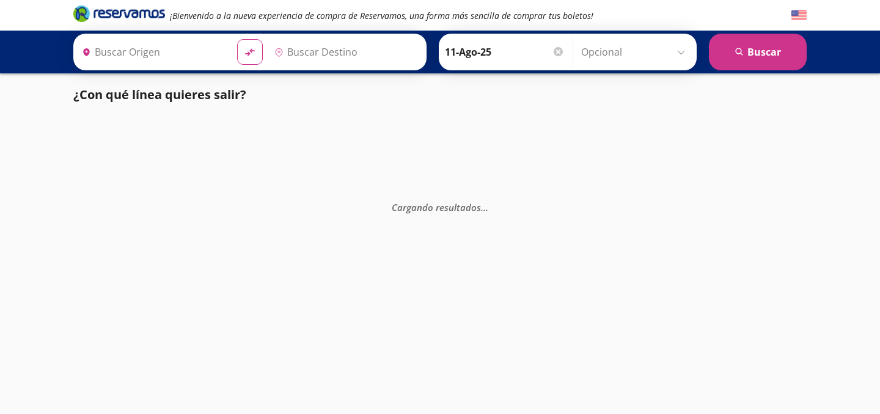
type input "Hermosillo, [GEOGRAPHIC_DATA]"
type input "Nogales, [GEOGRAPHIC_DATA]"
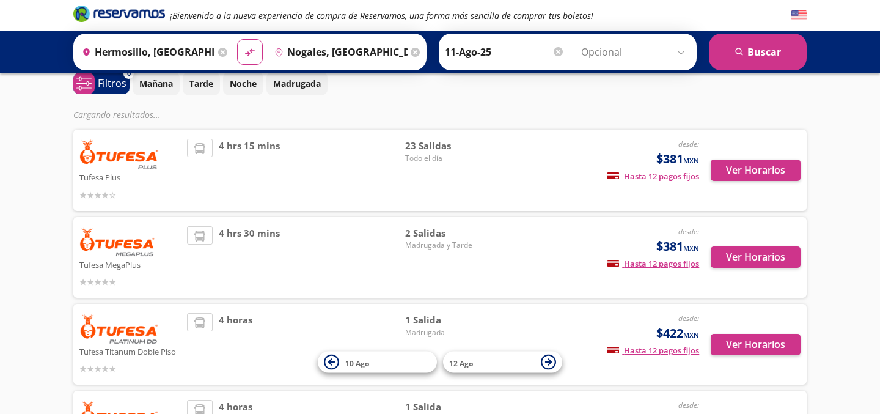
scroll to position [56, 0]
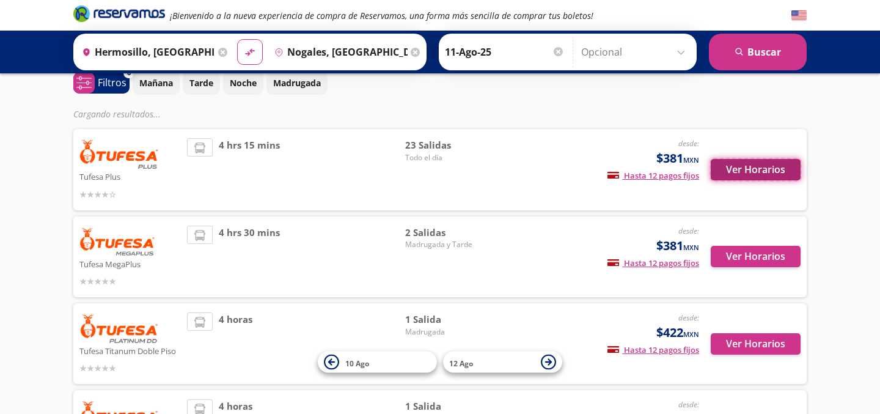
click at [762, 172] on button "Ver Horarios" at bounding box center [756, 169] width 90 height 21
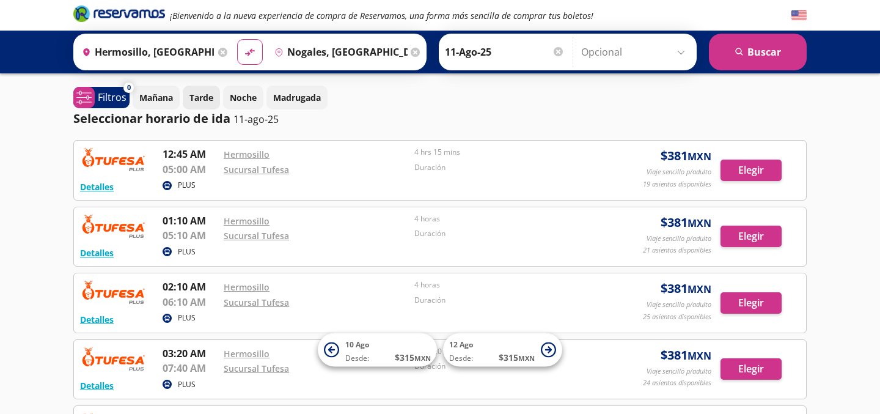
click at [197, 97] on p "Tarde" at bounding box center [201, 97] width 24 height 13
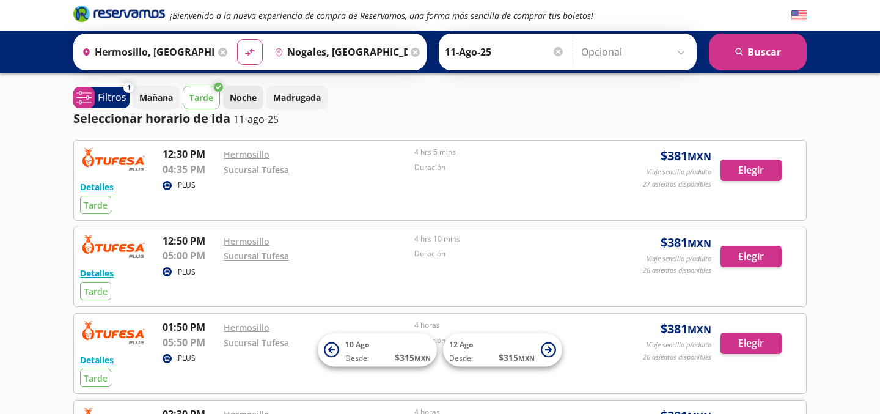
click at [246, 97] on p "Noche" at bounding box center [243, 97] width 27 height 13
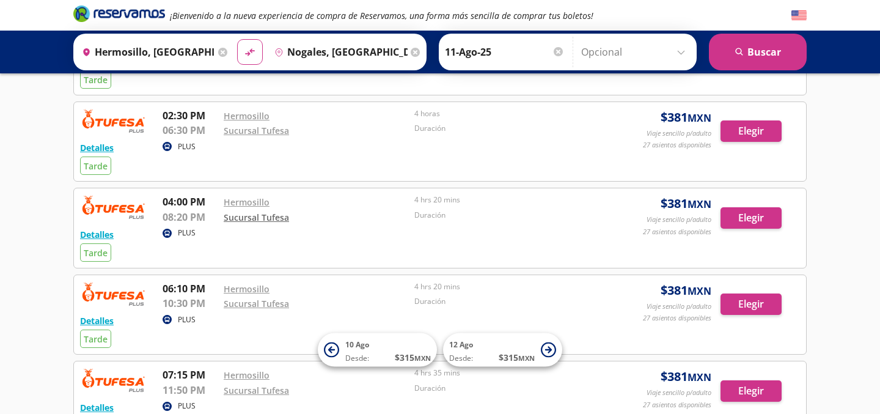
scroll to position [283, 0]
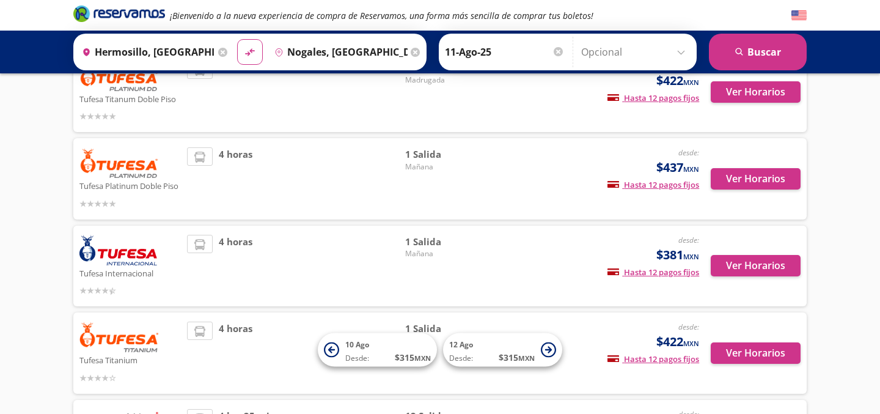
scroll to position [56, 0]
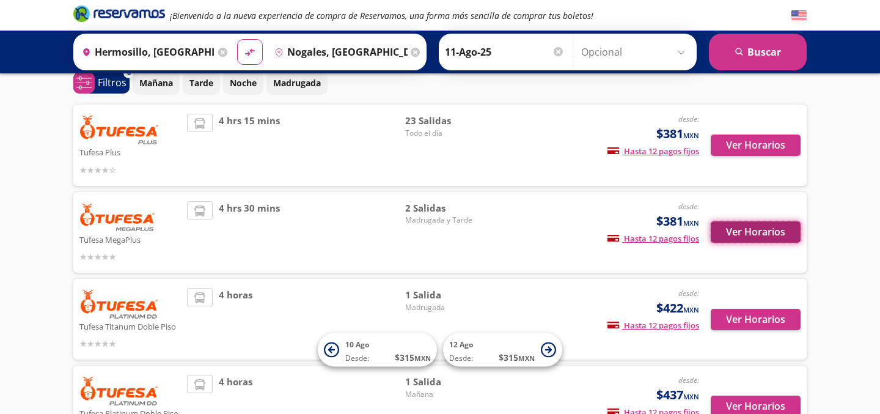
click at [746, 234] on button "Ver Horarios" at bounding box center [756, 231] width 90 height 21
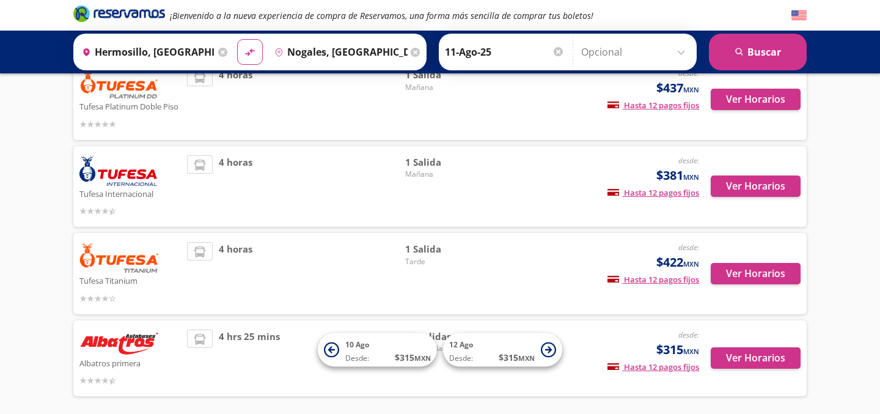
scroll to position [412, 0]
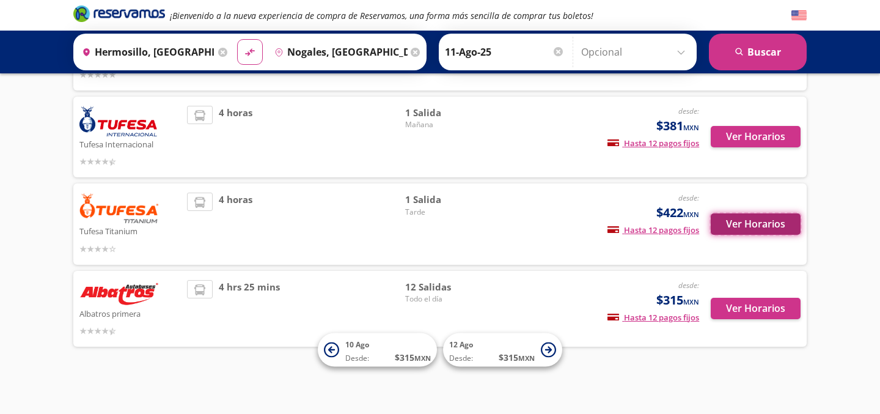
click at [758, 227] on button "Ver Horarios" at bounding box center [756, 223] width 90 height 21
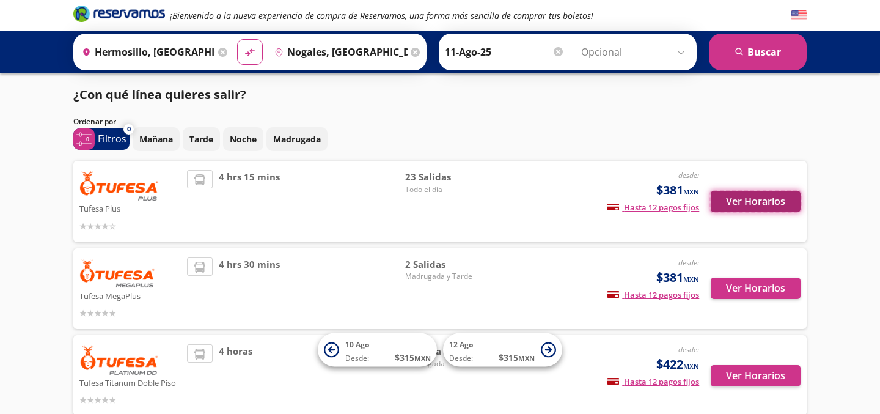
click at [757, 195] on button "Ver Horarios" at bounding box center [756, 201] width 90 height 21
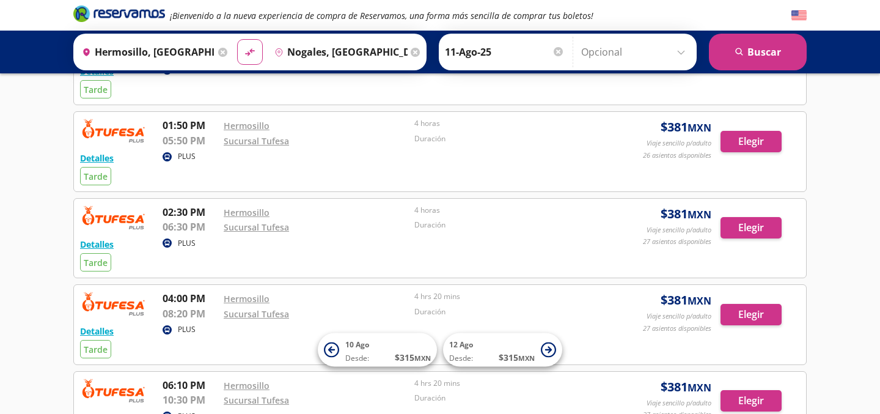
scroll to position [265, 0]
